Goal: Navigation & Orientation: Go to known website

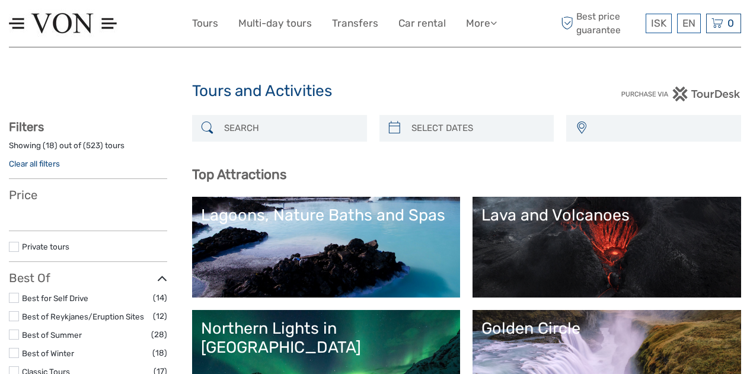
select select
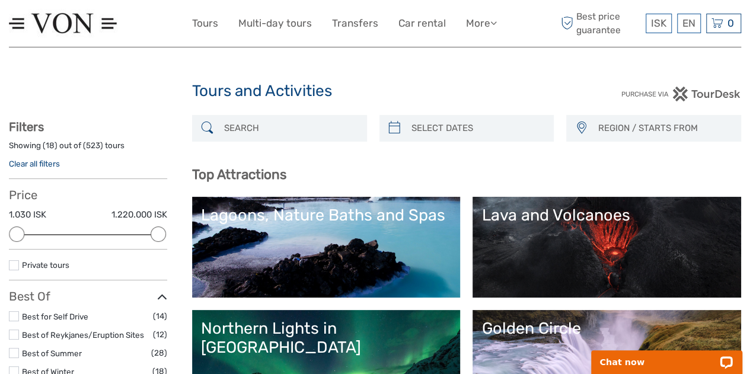
click at [109, 25] on img at bounding box center [63, 23] width 108 height 29
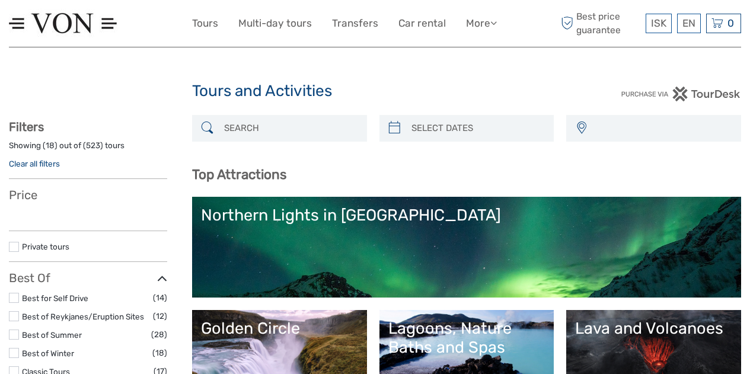
select select
